Goal: Transaction & Acquisition: Book appointment/travel/reservation

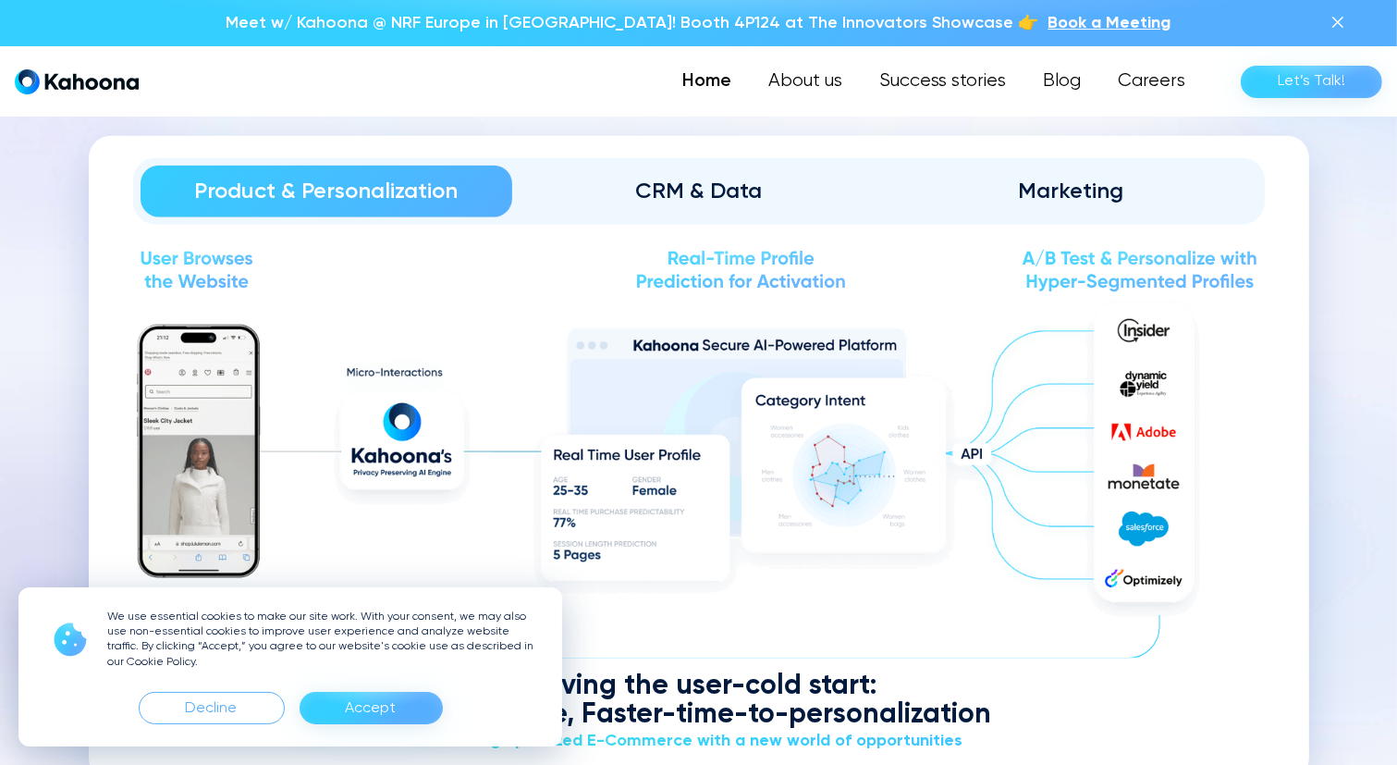
scroll to position [2144, 0]
click at [670, 188] on div "CRM & Data" at bounding box center [698, 193] width 321 height 30
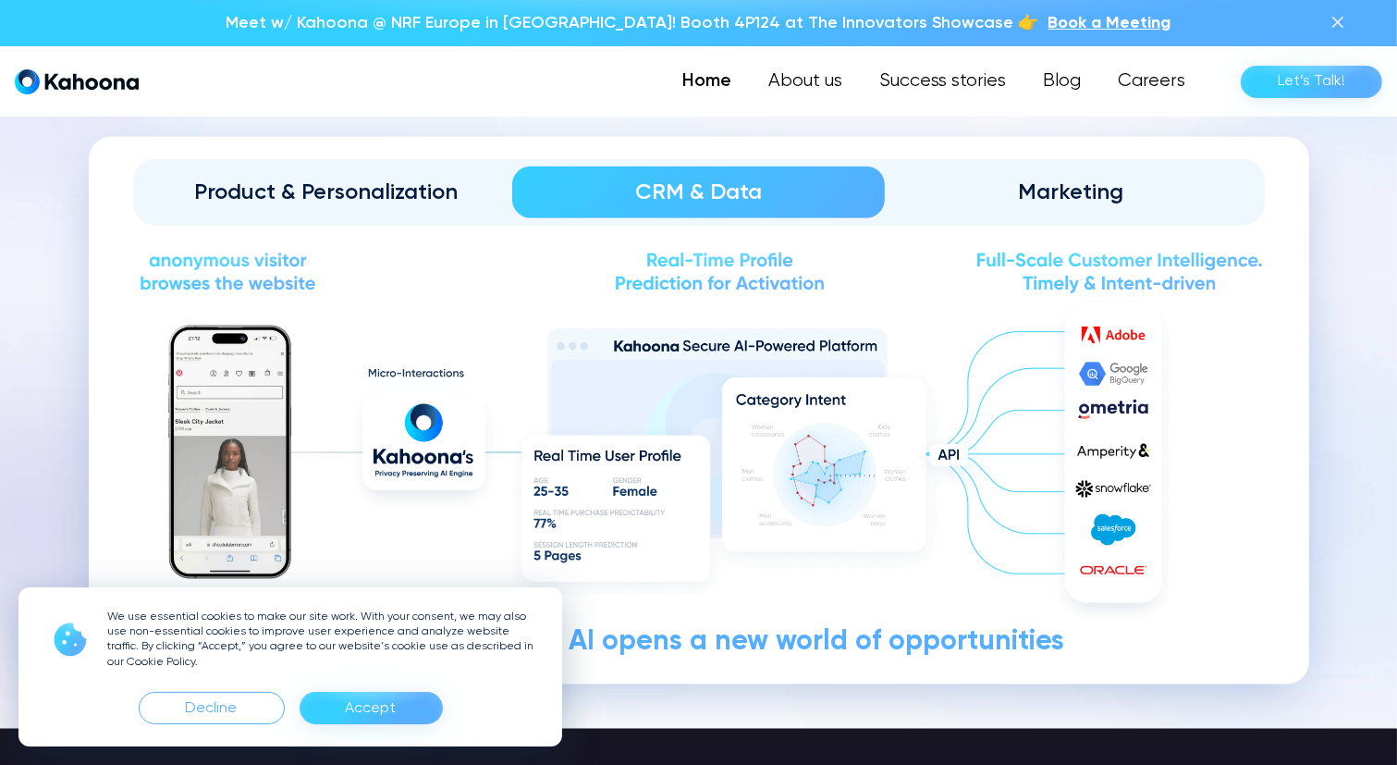
click at [1014, 181] on div "Marketing" at bounding box center [1071, 193] width 321 height 30
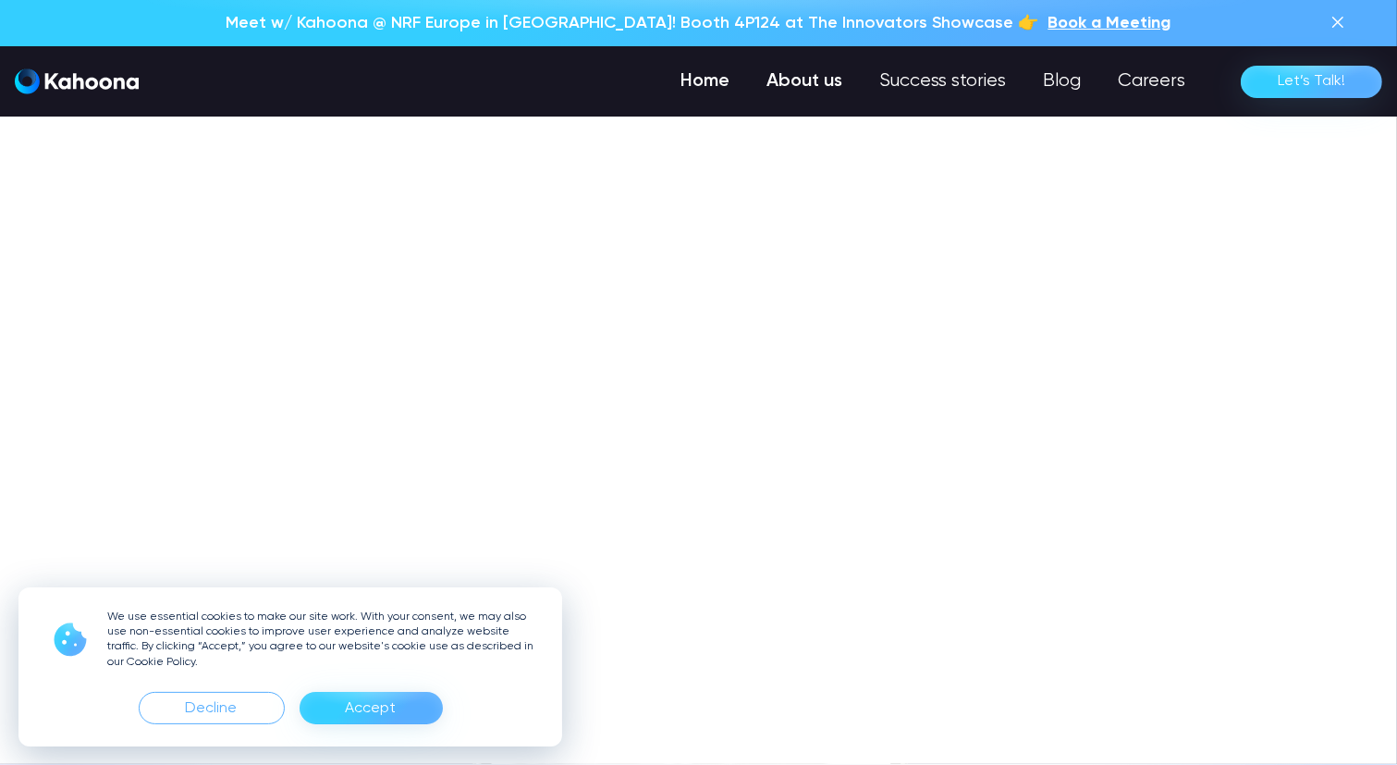
scroll to position [0, 0]
click at [828, 74] on link "About us" at bounding box center [804, 81] width 113 height 37
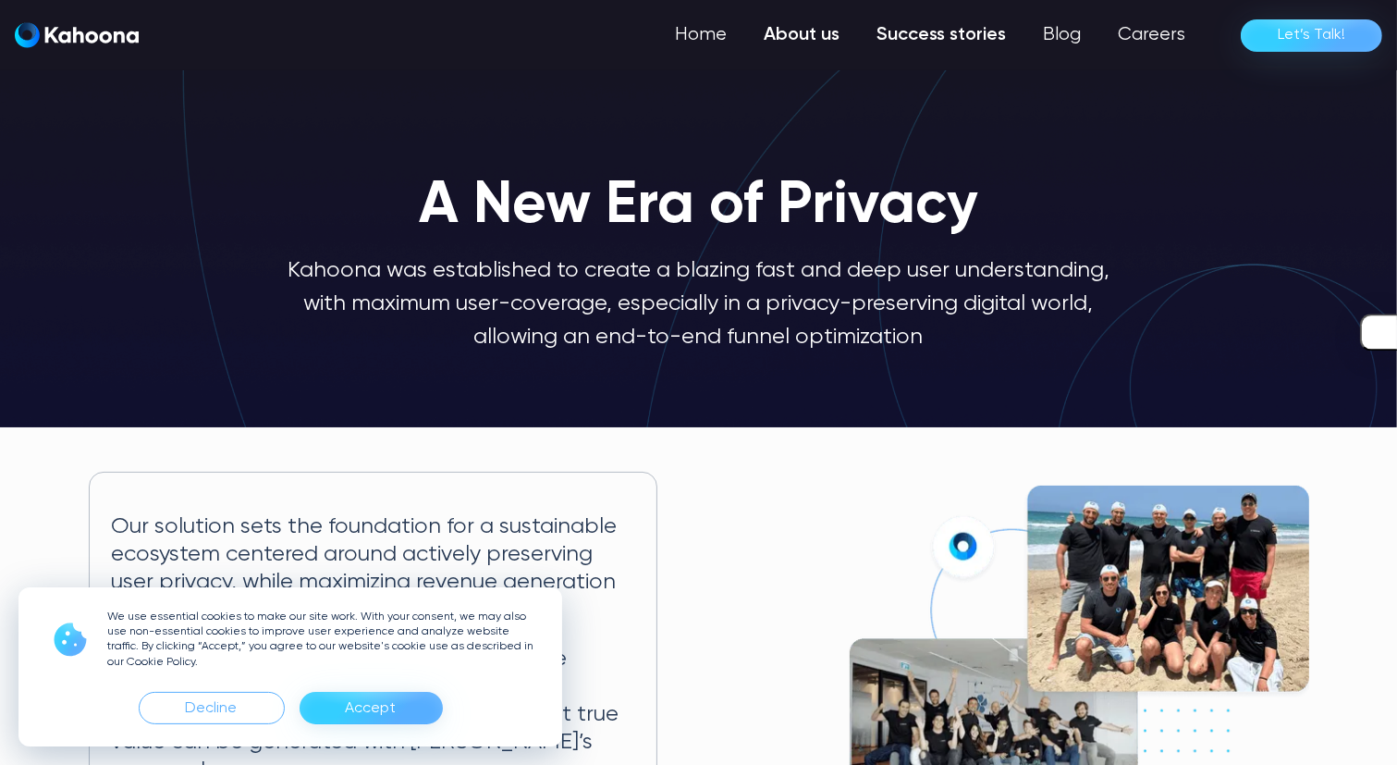
click at [917, 43] on link "Success stories" at bounding box center [941, 35] width 166 height 37
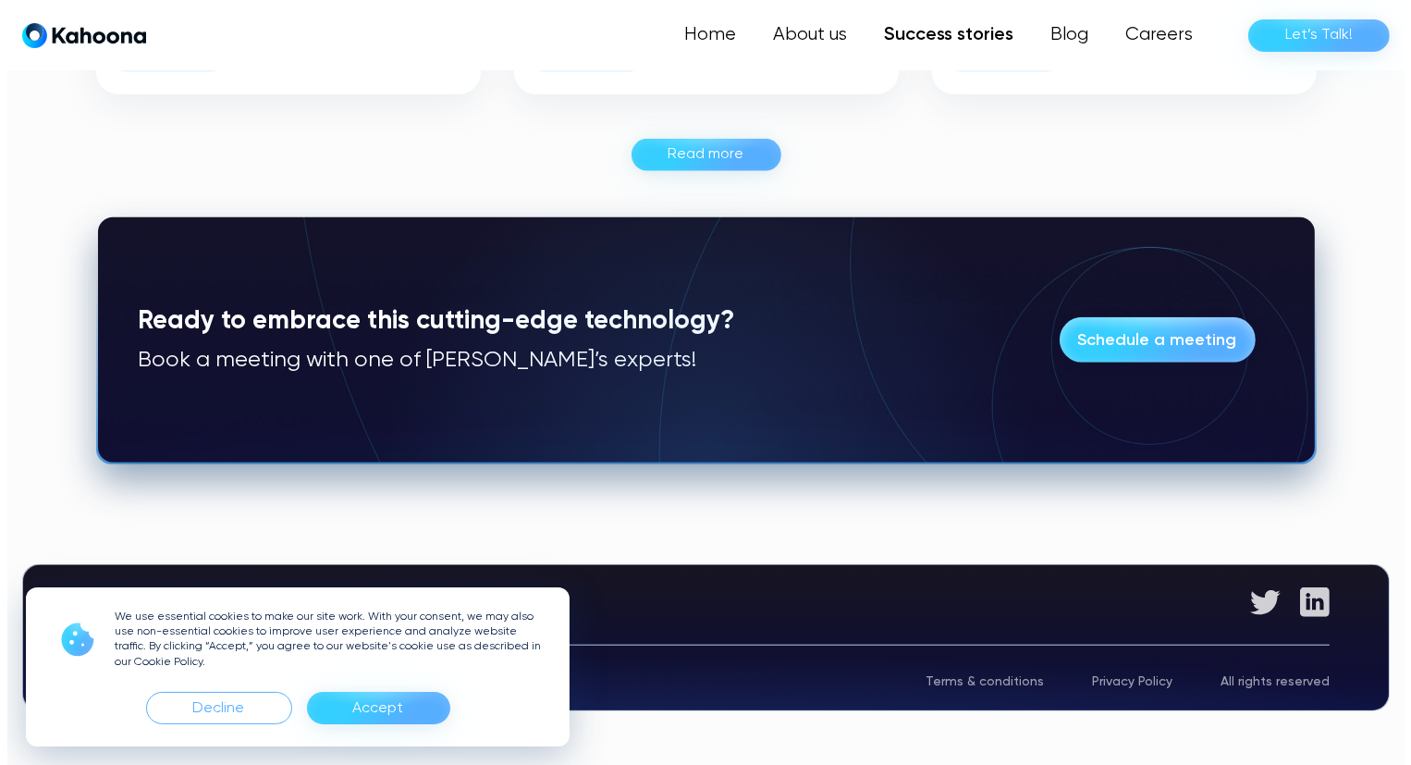
scroll to position [1445, 0]
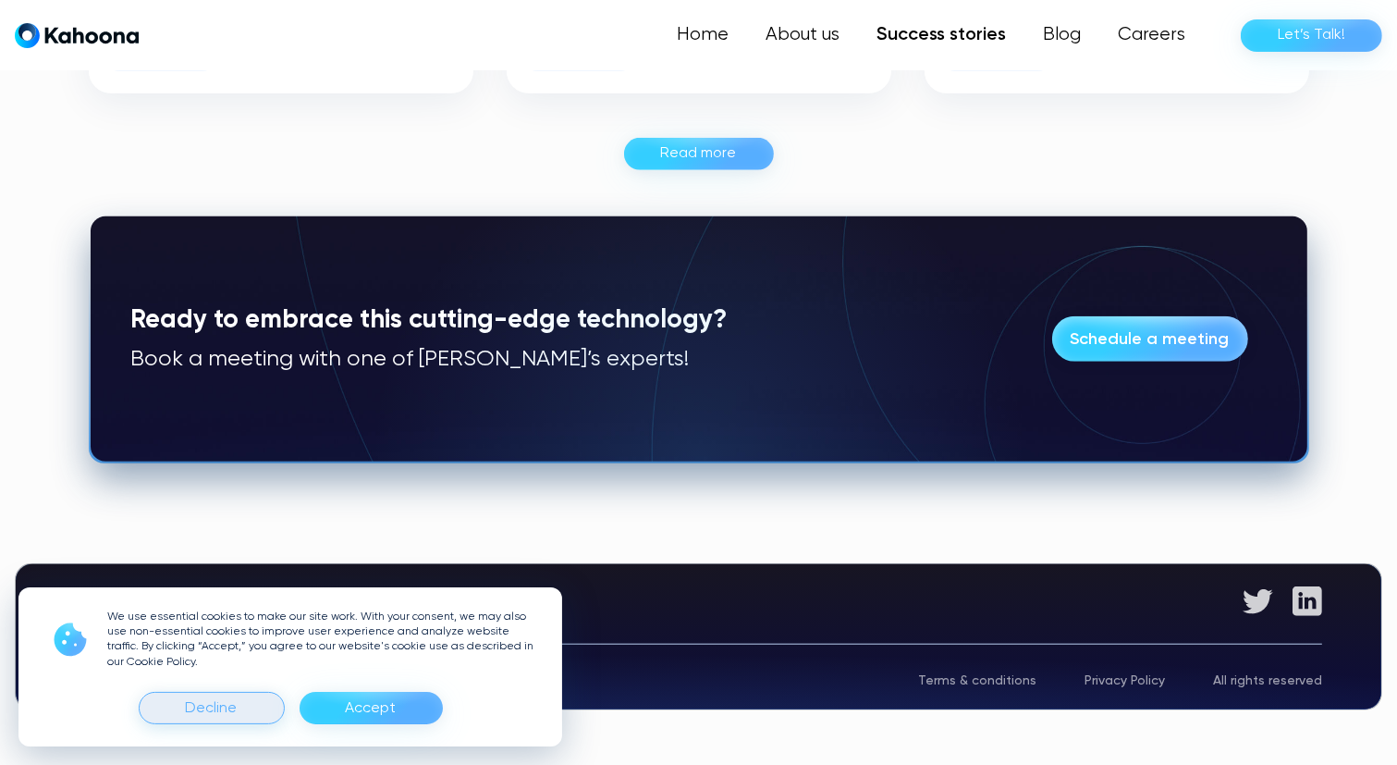
click at [218, 692] on div "Decline" at bounding box center [212, 708] width 146 height 32
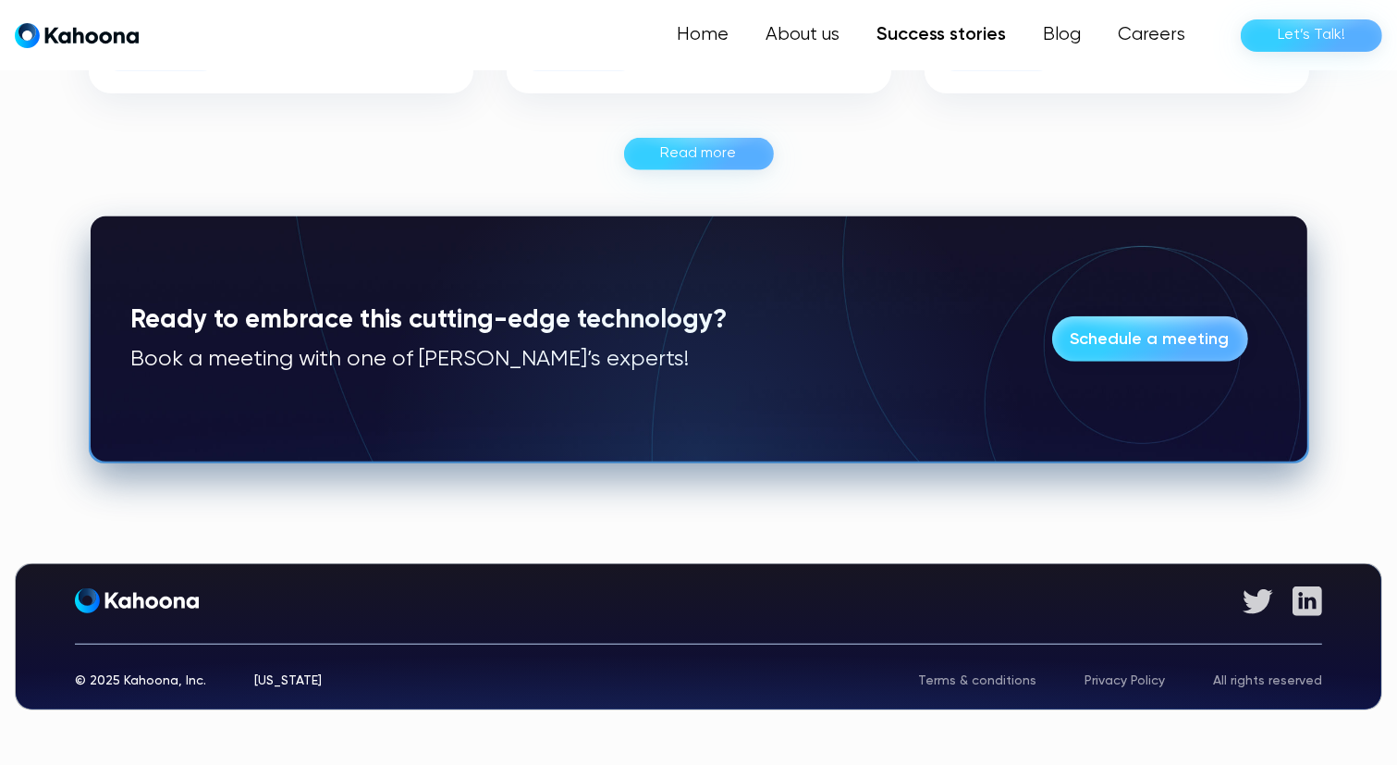
click at [1126, 346] on div "Schedule a meeting" at bounding box center [1150, 340] width 159 height 30
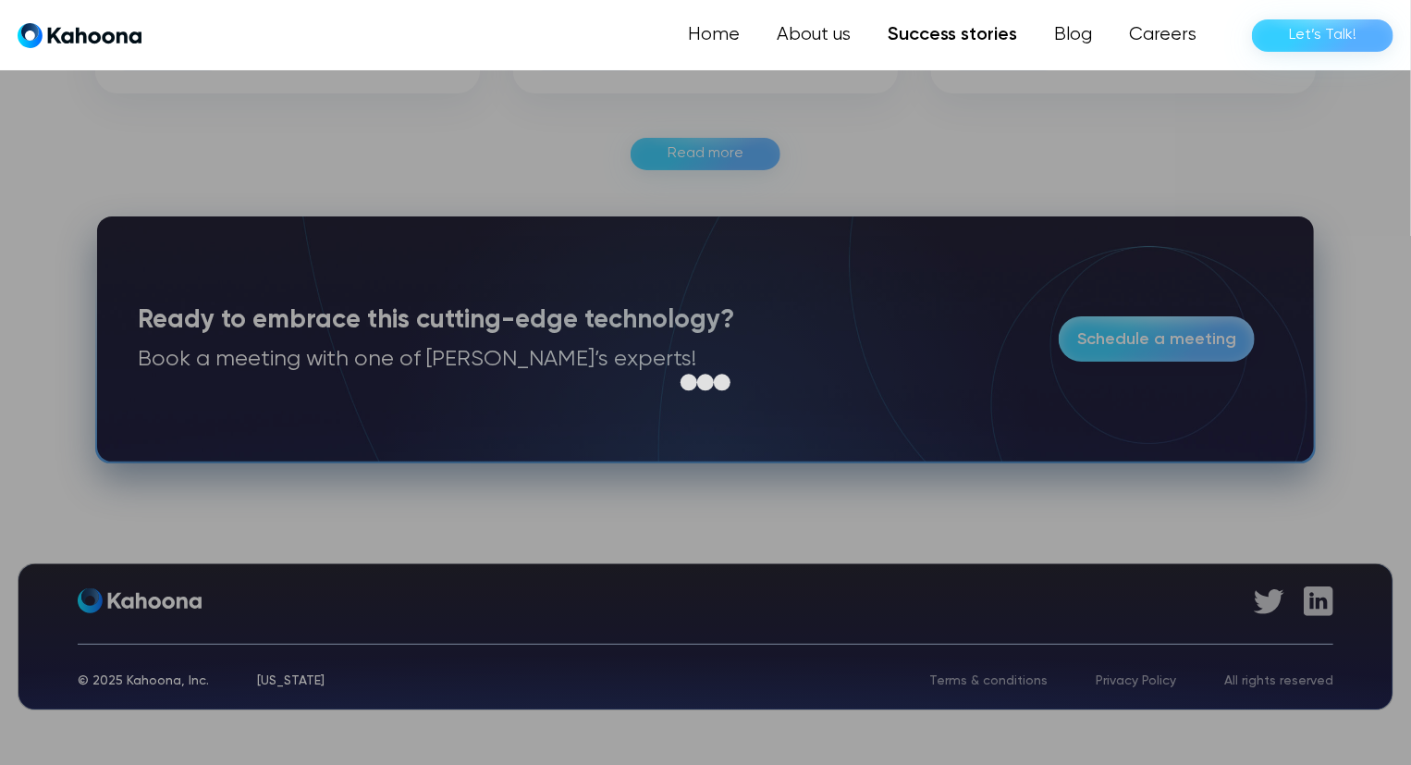
click at [224, 474] on div at bounding box center [705, 382] width 1411 height 765
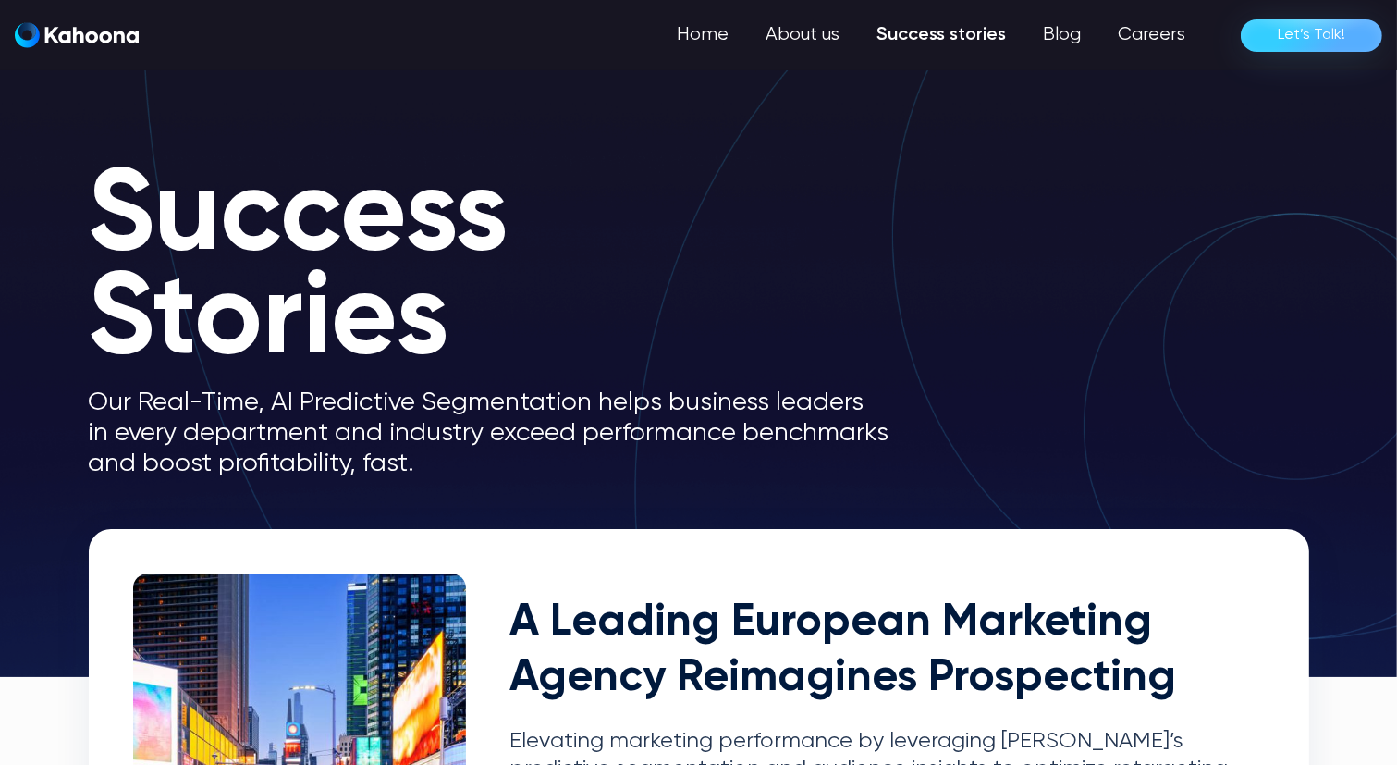
scroll to position [0, 0]
click at [715, 32] on link "Home" at bounding box center [704, 35] width 86 height 37
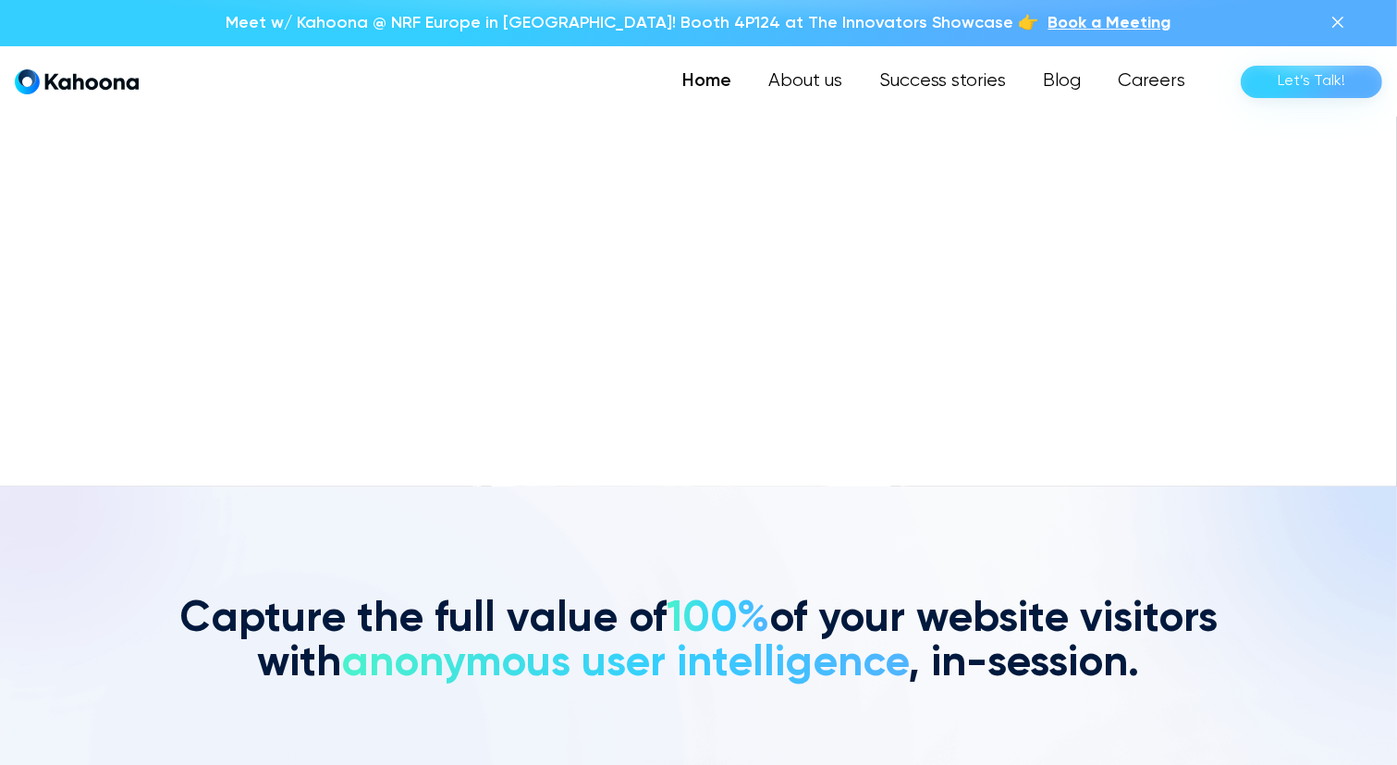
scroll to position [279, 0]
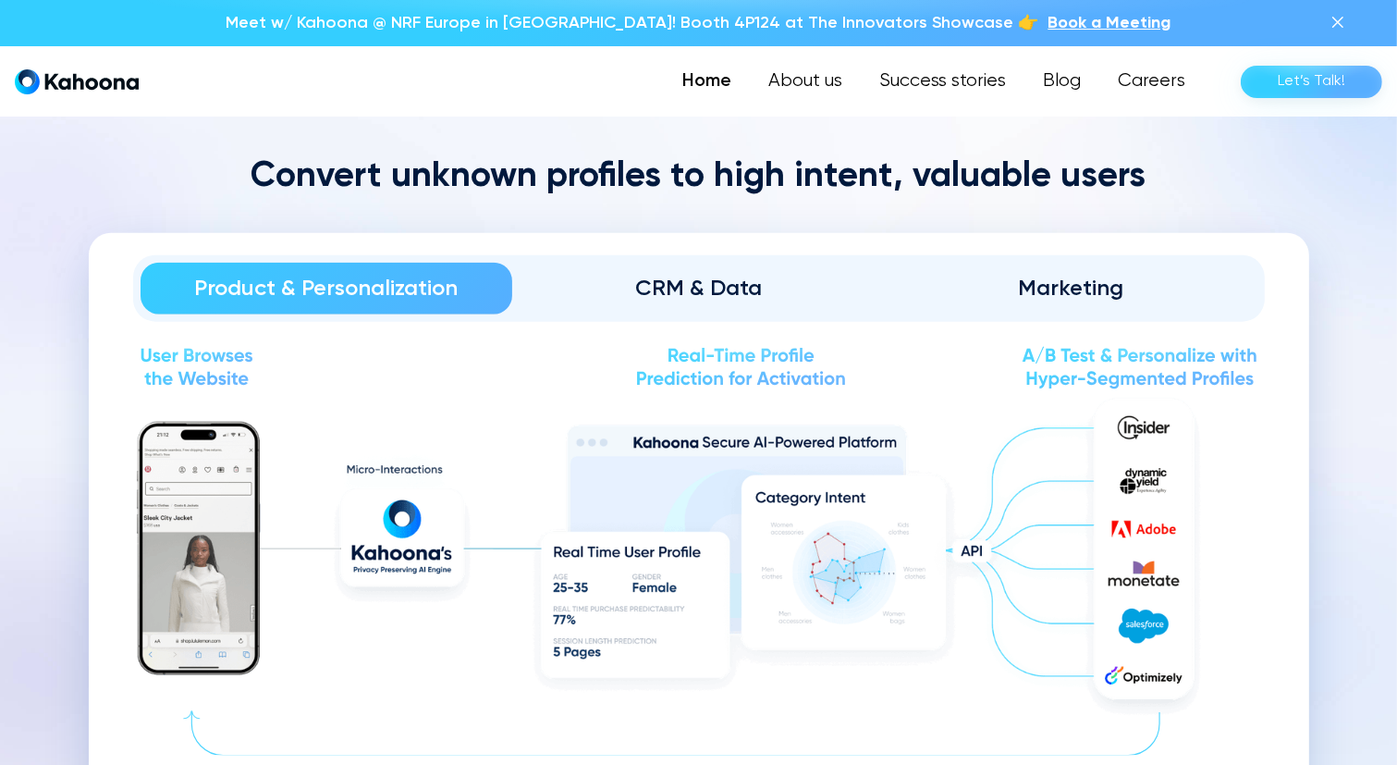
click at [802, 297] on div "CRM & Data" at bounding box center [698, 289] width 321 height 30
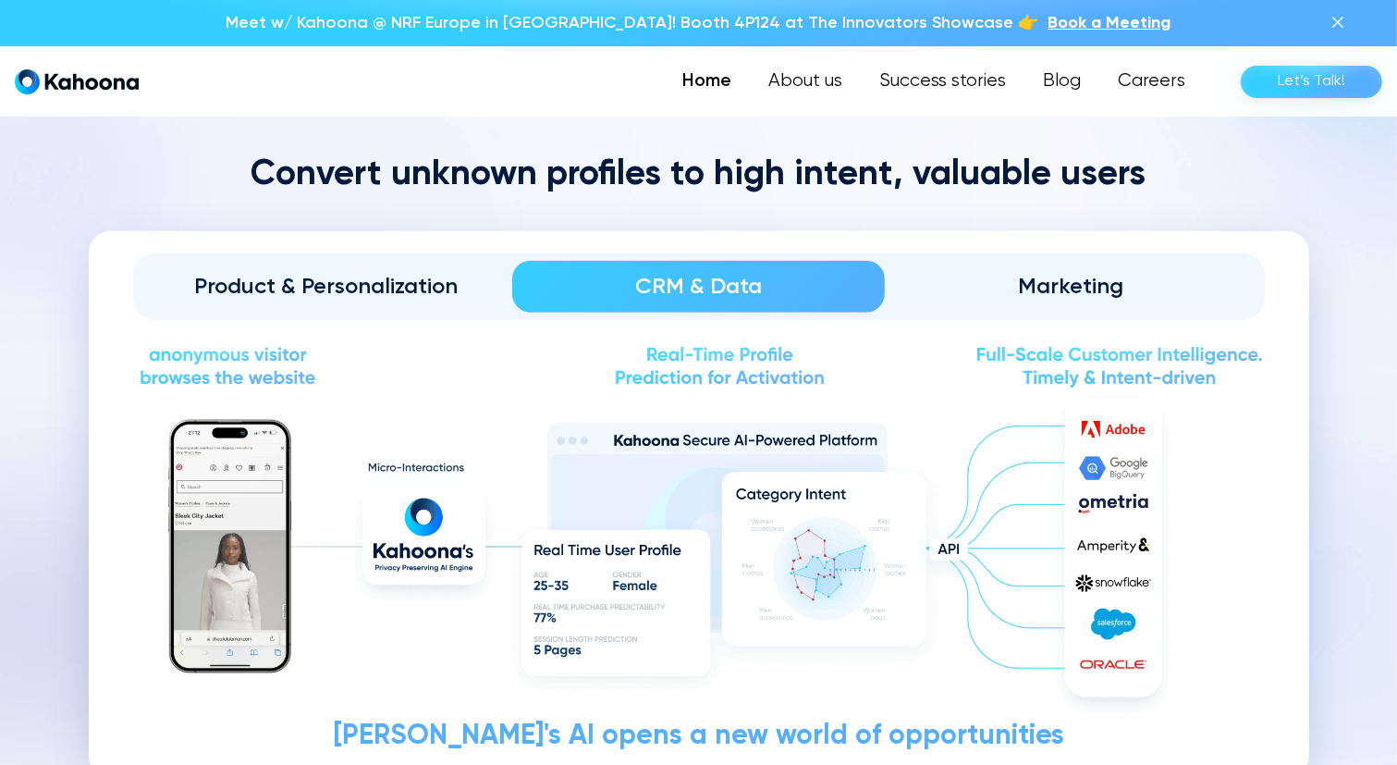
scroll to position [2050, 0]
click at [999, 288] on div "Marketing" at bounding box center [1071, 286] width 321 height 30
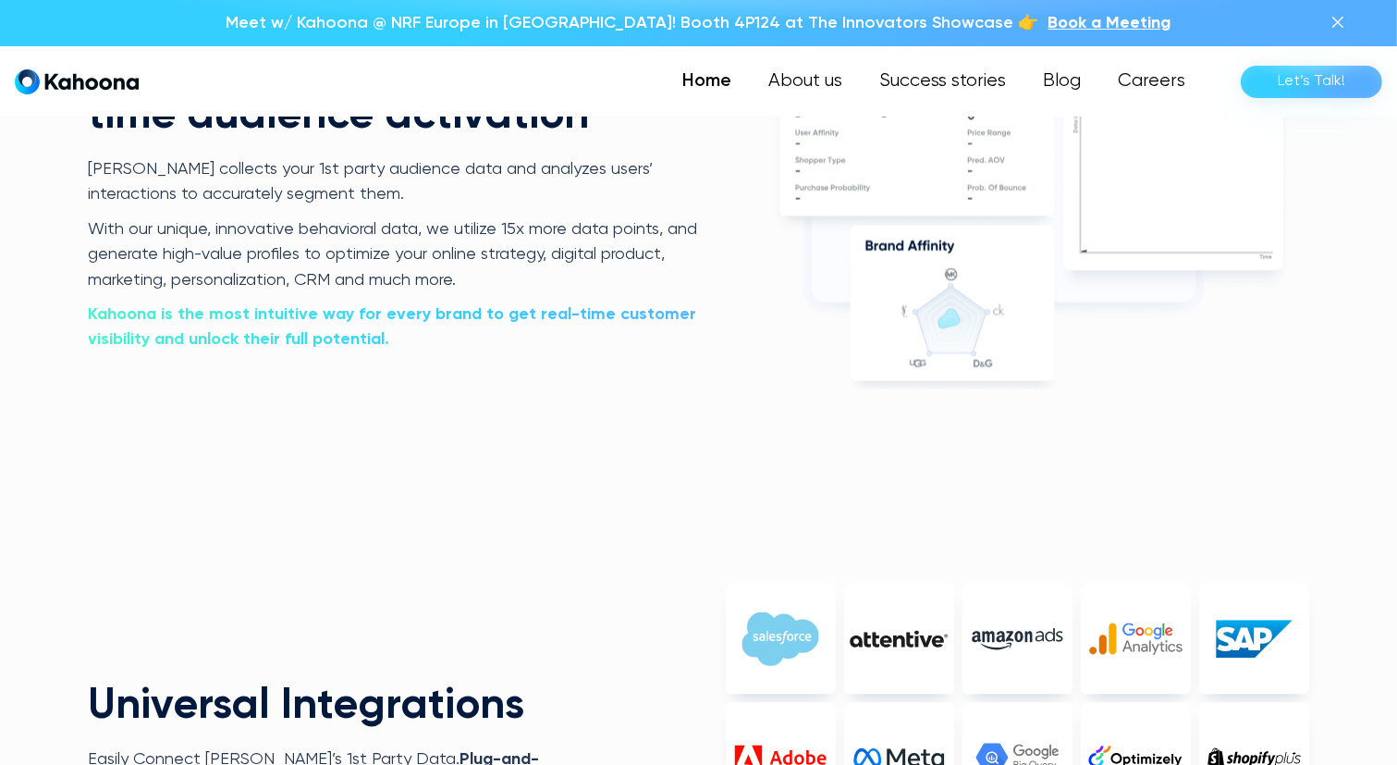
scroll to position [3915, 0]
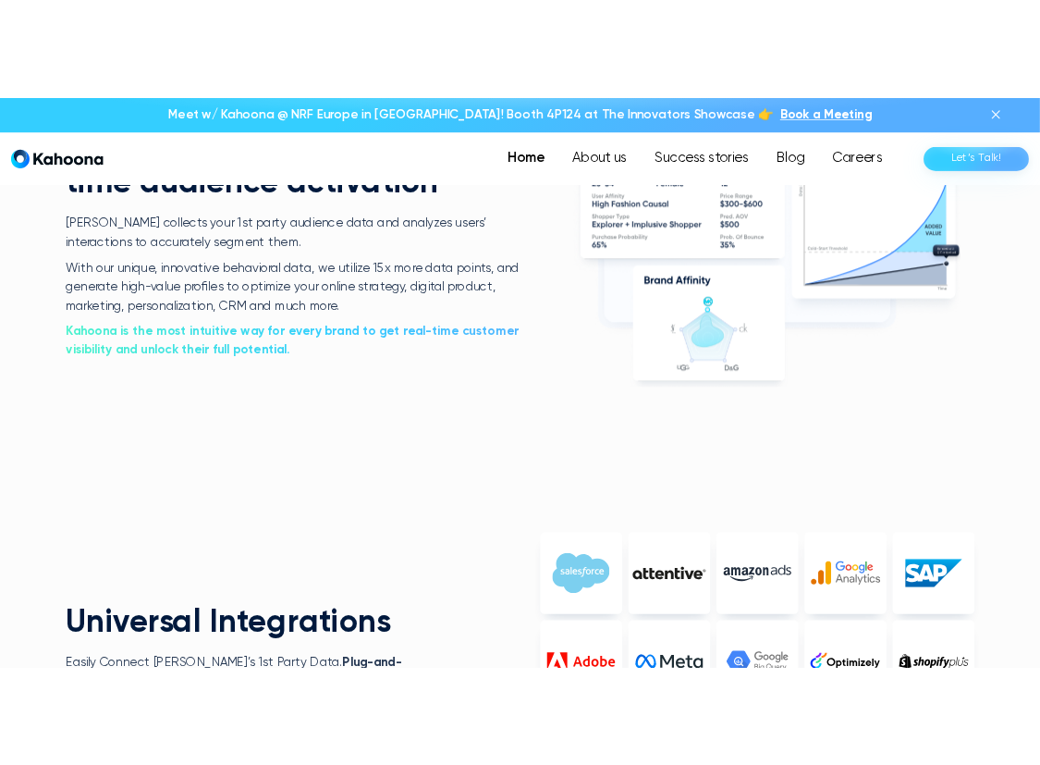
scroll to position [3673, 0]
